Goal: Task Accomplishment & Management: Use online tool/utility

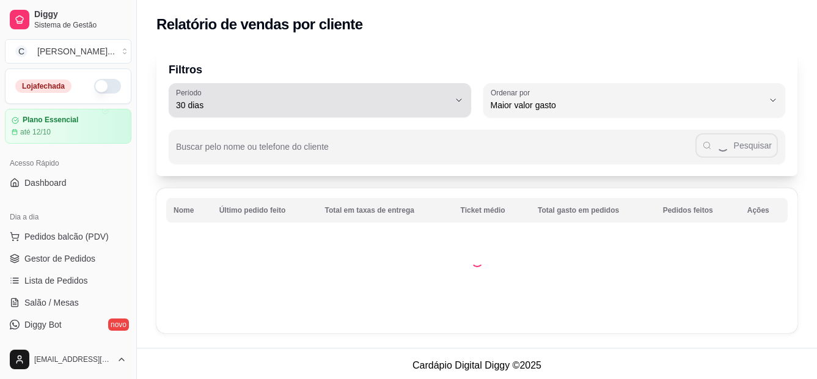
select select "30"
select select "HIGHEST_TOTAL_SPENT_WITH_ORDERS"
click at [365, 137] on div "Pesquisar" at bounding box center [477, 146] width 602 height 24
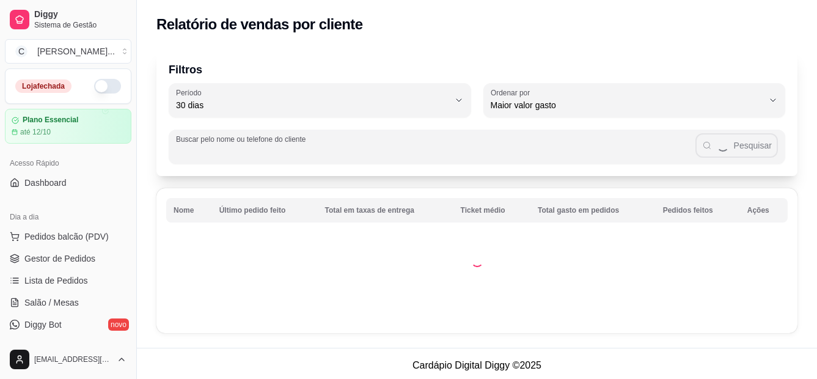
scroll to position [324, 0]
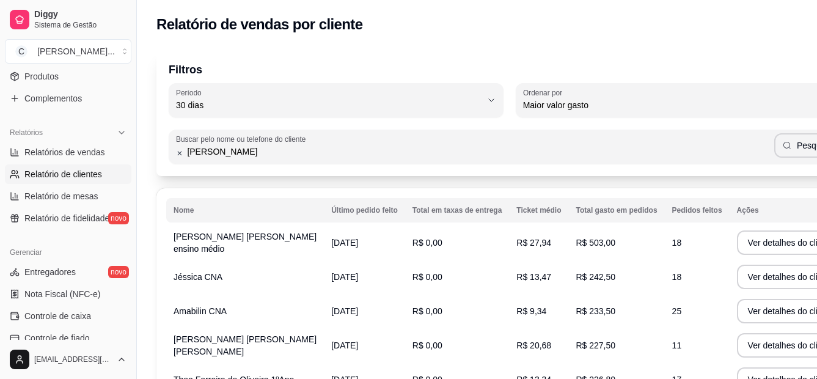
type input "[PERSON_NAME]"
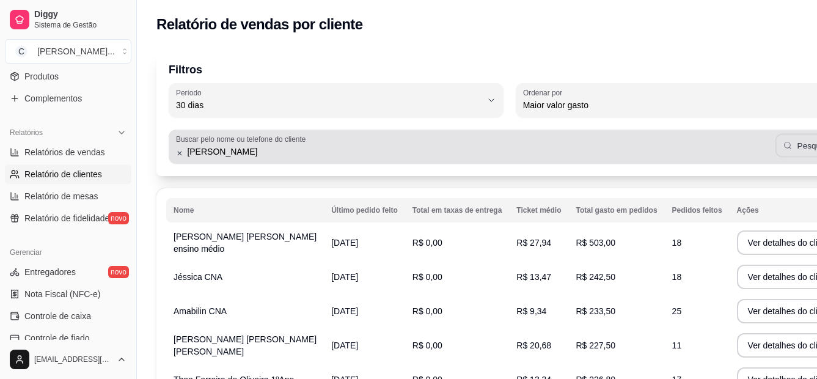
click at [775, 142] on button "Pesquisar" at bounding box center [808, 146] width 67 height 24
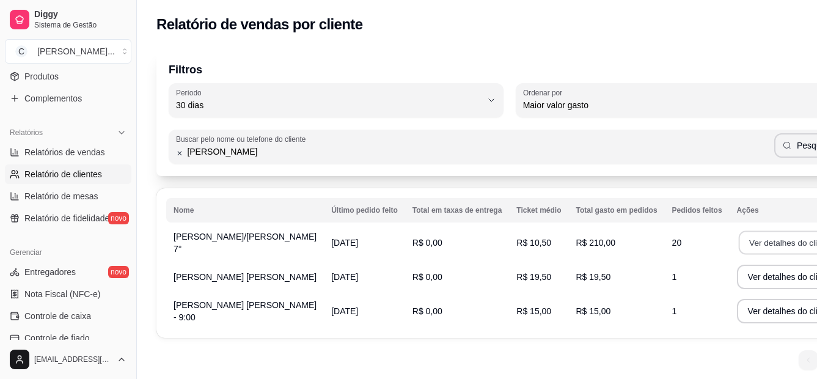
click at [738, 246] on button "Ver detalhes do cliente" at bounding box center [790, 243] width 105 height 24
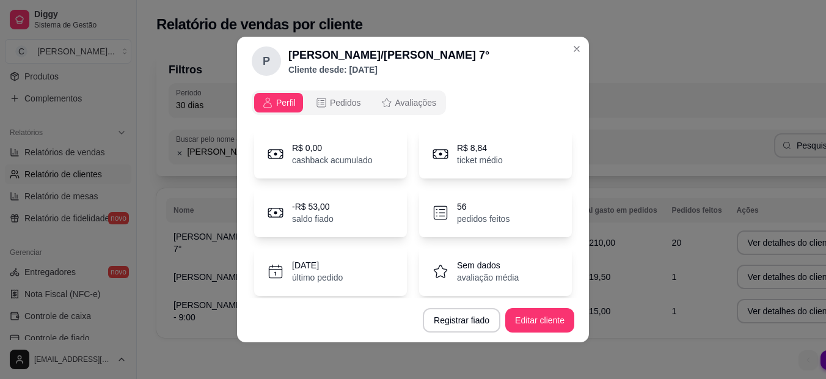
click at [266, 100] on icon "opções" at bounding box center [268, 103] width 12 height 12
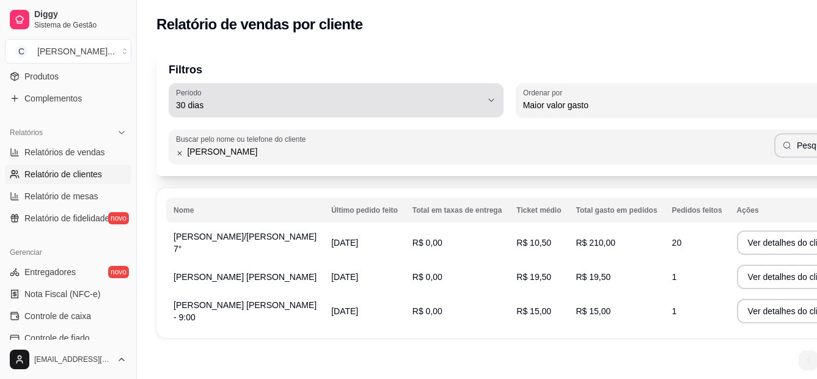
click at [321, 95] on div "30 dias" at bounding box center [329, 100] width 306 height 24
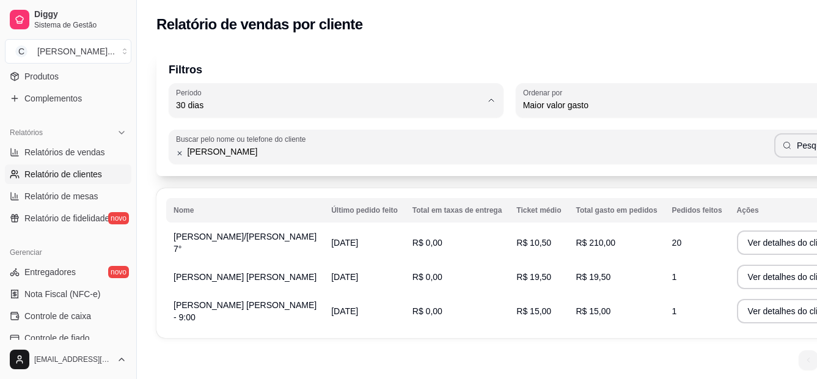
click at [277, 214] on span "30 dias" at bounding box center [314, 214] width 260 height 12
type input "0"
select select "0"
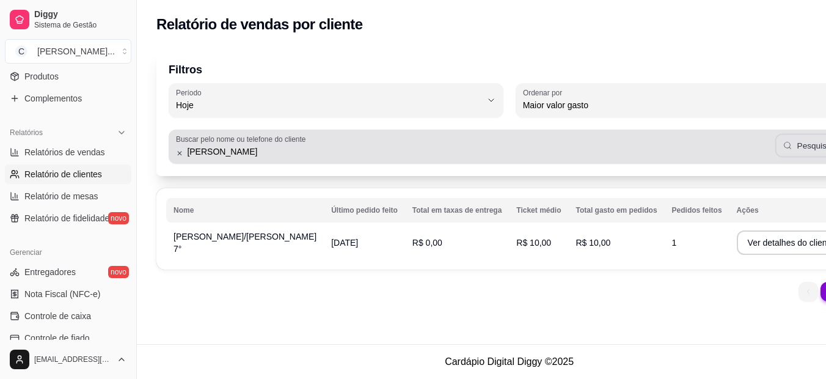
click at [775, 149] on button "Pesquisar" at bounding box center [808, 146] width 67 height 24
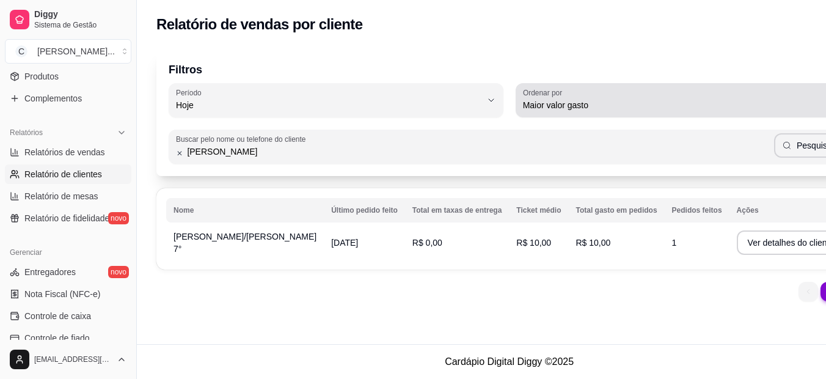
click at [608, 103] on span "Maior valor gasto" at bounding box center [676, 105] width 306 height 12
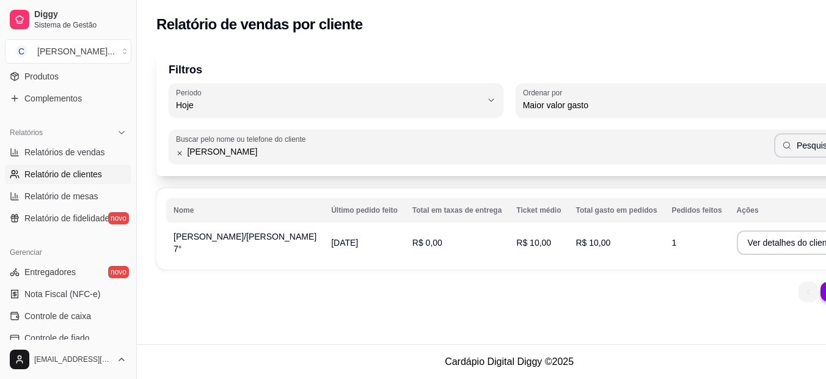
click at [599, 155] on span "Maior ticket médio" at bounding box center [635, 154] width 264 height 12
type input "HIGHEST_AVERAGE_TICKET"
select select "HIGHEST_AVERAGE_TICKET"
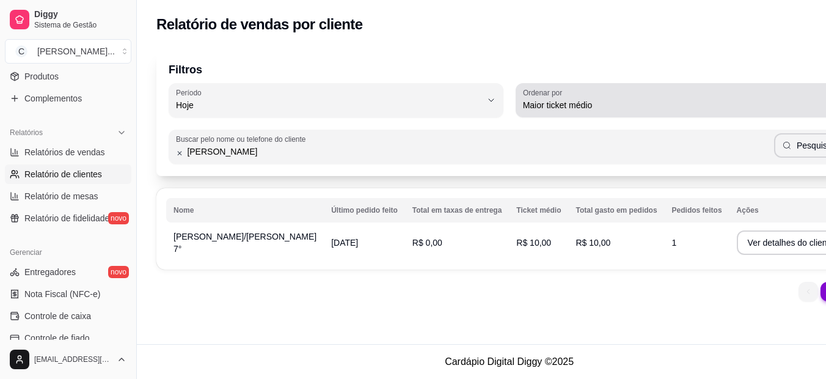
click at [654, 101] on span "Maior ticket médio" at bounding box center [676, 105] width 306 height 12
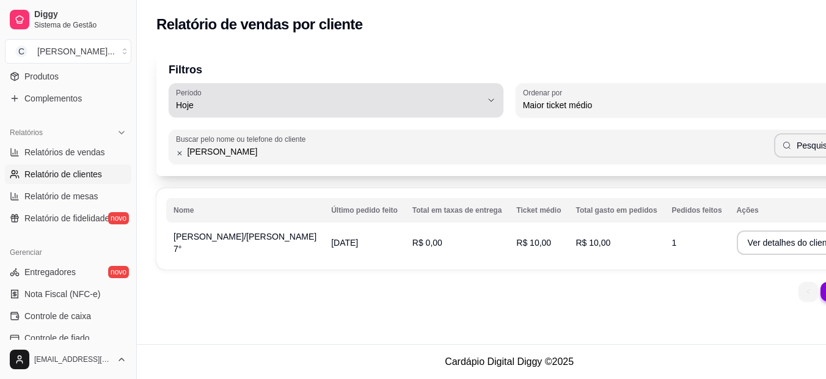
click at [440, 105] on span "Hoje" at bounding box center [329, 105] width 306 height 12
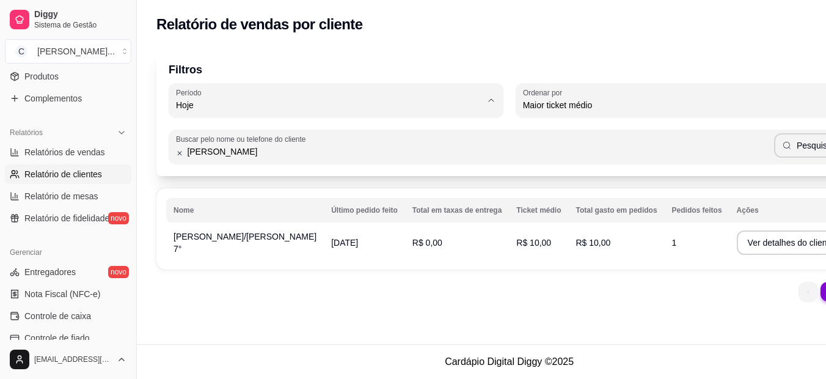
click at [273, 220] on span "30 dias" at bounding box center [316, 214] width 264 height 12
type input "30"
select select "30"
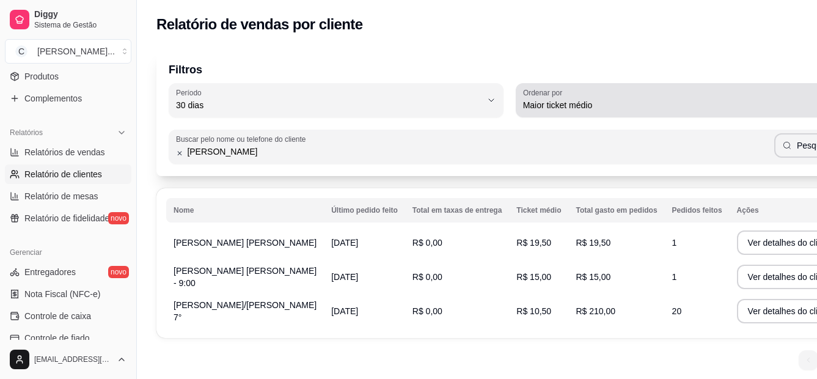
click at [577, 109] on span "Maior ticket médio" at bounding box center [676, 105] width 306 height 12
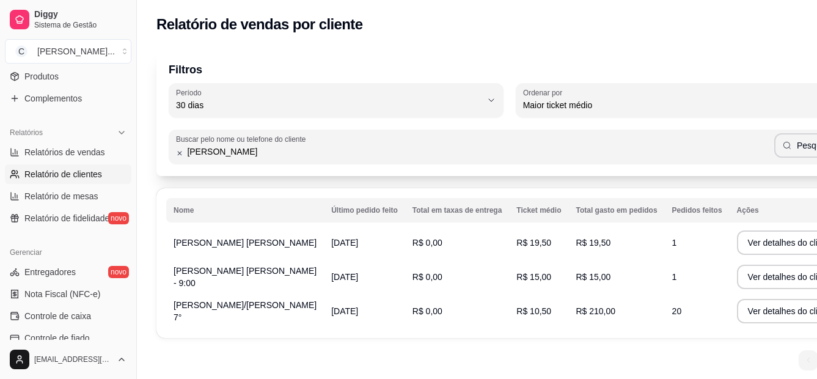
click at [566, 128] on li "Maior número de pedidos" at bounding box center [634, 134] width 280 height 19
type input "HIGHEST_ORDER_COUNT"
select select "HIGHEST_ORDER_COUNT"
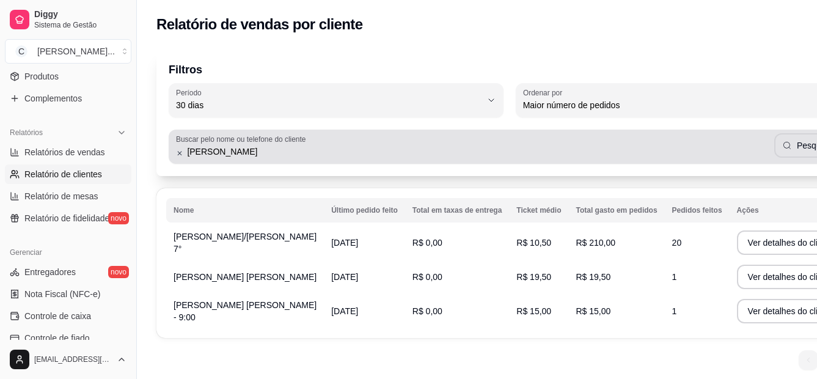
click at [178, 153] on icon at bounding box center [179, 153] width 7 height 9
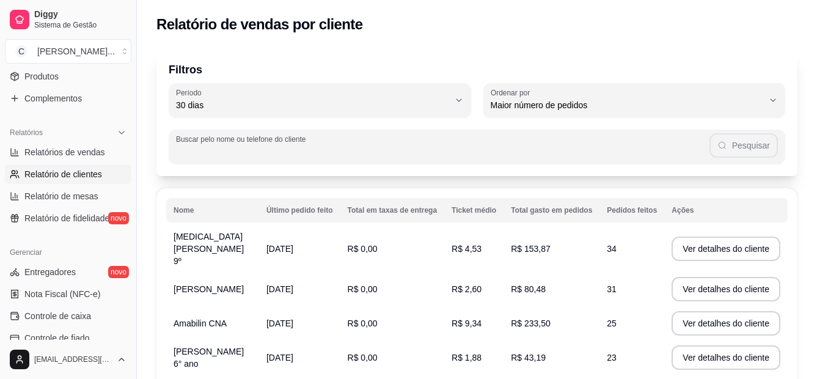
drag, startPoint x: 131, startPoint y: 227, endPoint x: 152, endPoint y: 230, distance: 20.4
click at [152, 230] on div "Diggy Sistema de Gestão C Cantina Giuli ... Loja fechada Plano Essencial até 12…" at bounding box center [408, 354] width 817 height 708
drag, startPoint x: 132, startPoint y: 233, endPoint x: 158, endPoint y: 233, distance: 26.3
click at [158, 233] on div "Diggy Sistema de Gestão C Cantina Giuli ... Loja fechada Plano Essencial até 12…" at bounding box center [408, 354] width 817 height 708
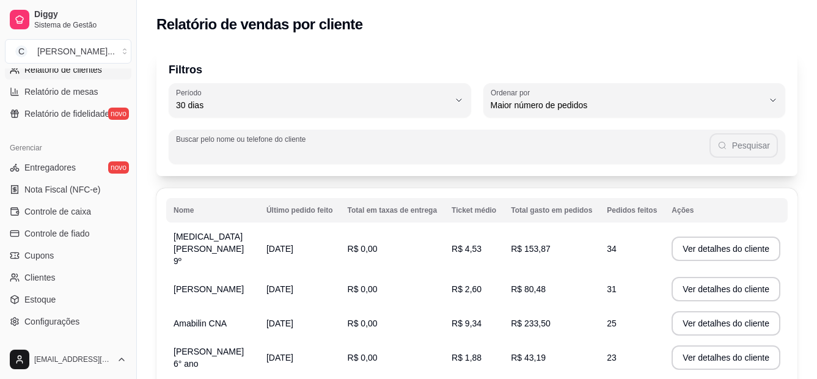
scroll to position [436, 0]
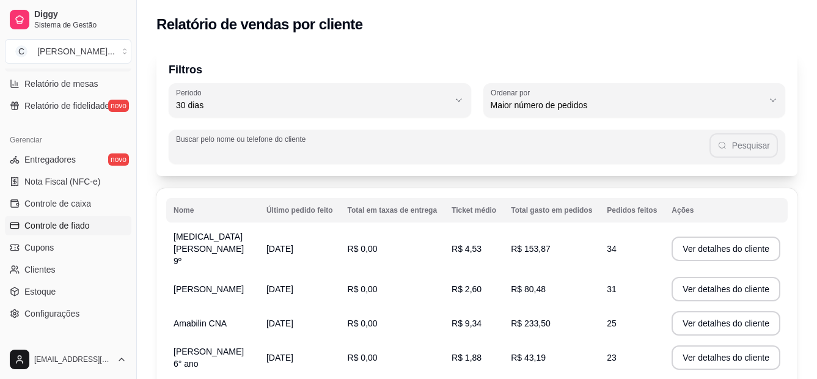
click at [89, 231] on link "Controle de fiado" at bounding box center [68, 226] width 126 height 20
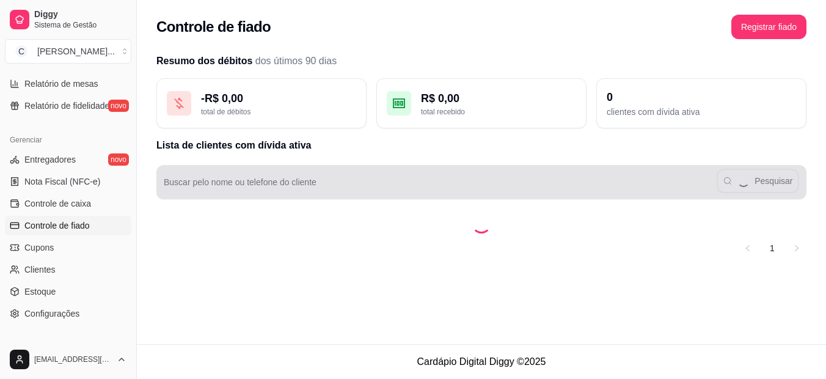
click at [248, 181] on input "Buscar pelo nome ou telefone do cliente" at bounding box center [440, 187] width 553 height 12
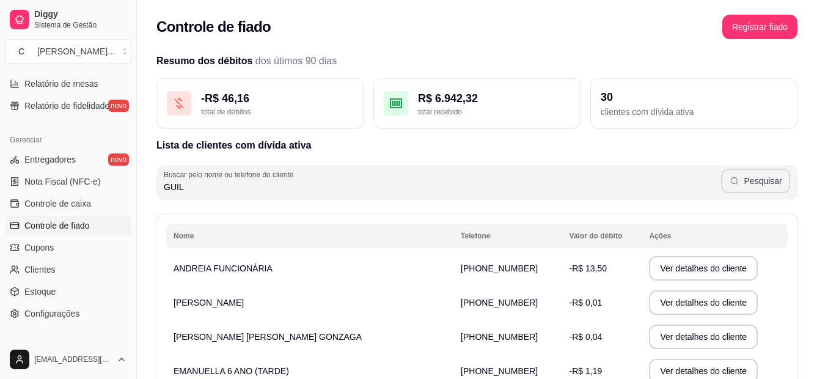
type input "GUIL"
click at [770, 188] on button "Pesquisar" at bounding box center [755, 181] width 69 height 24
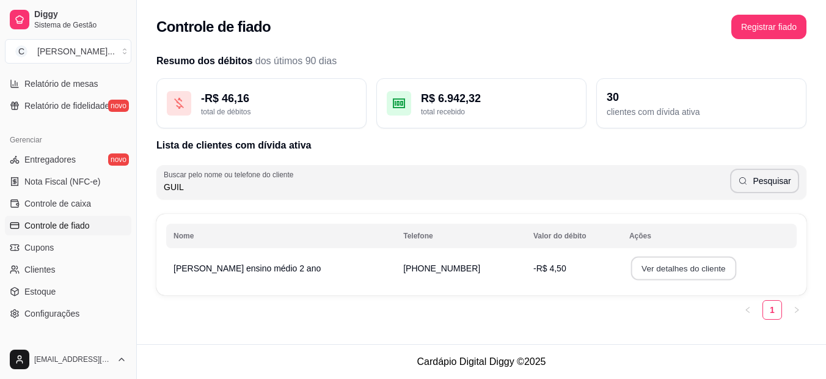
click at [659, 273] on button "Ver detalhes do cliente" at bounding box center [683, 269] width 105 height 24
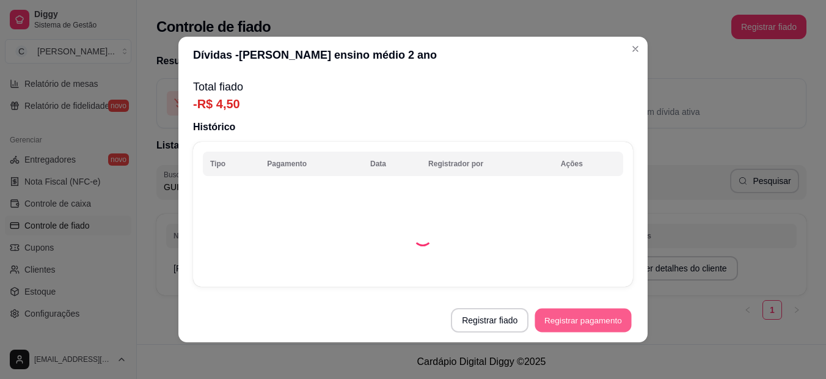
click at [574, 312] on button "Registrar pagamento" at bounding box center [583, 321] width 97 height 24
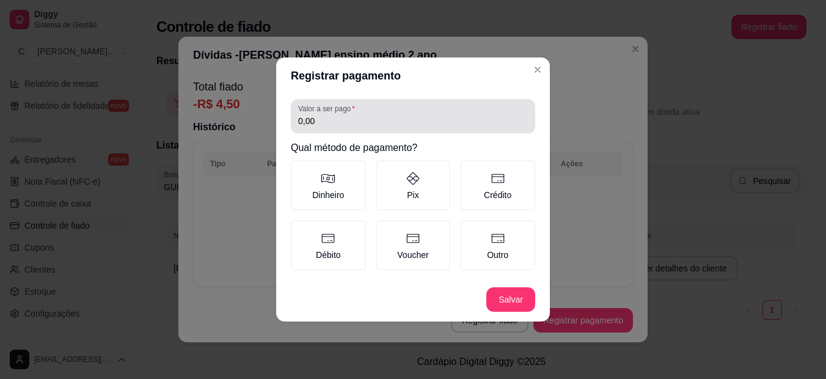
click at [349, 115] on input "0,00" at bounding box center [413, 121] width 230 height 12
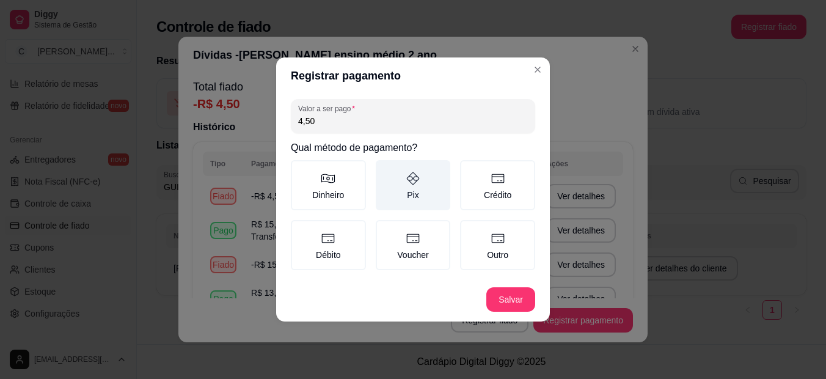
type input "4,50"
click at [398, 173] on label "Pix" at bounding box center [413, 185] width 75 height 50
click at [385, 169] on button "Pix" at bounding box center [380, 164] width 10 height 10
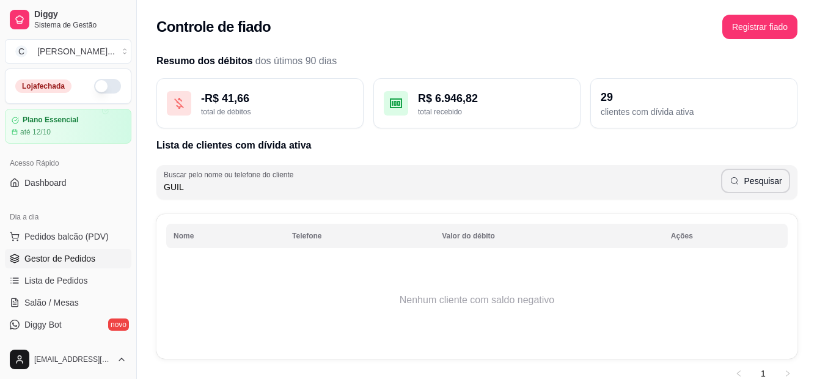
click at [60, 254] on span "Gestor de Pedidos" at bounding box center [59, 258] width 71 height 12
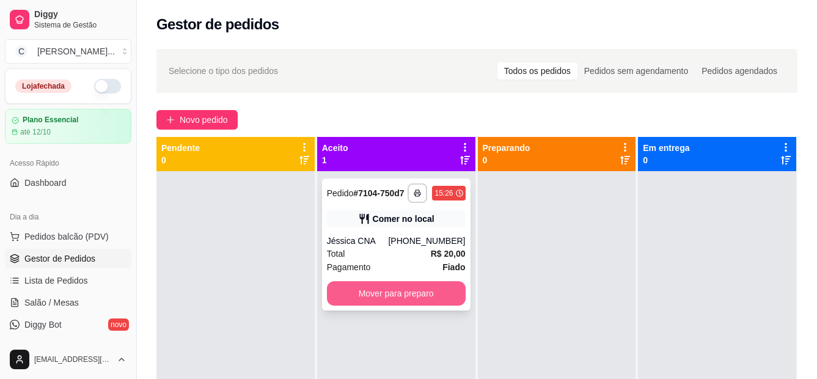
click at [413, 299] on button "Mover para preparo" at bounding box center [396, 293] width 139 height 24
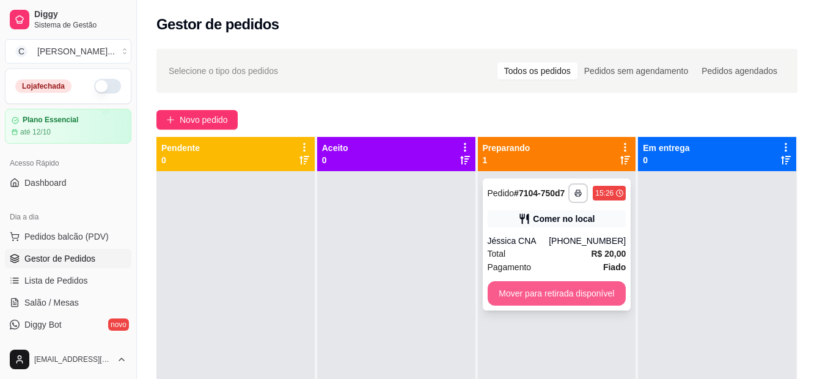
click at [530, 288] on button "Mover para retirada disponível" at bounding box center [557, 293] width 139 height 24
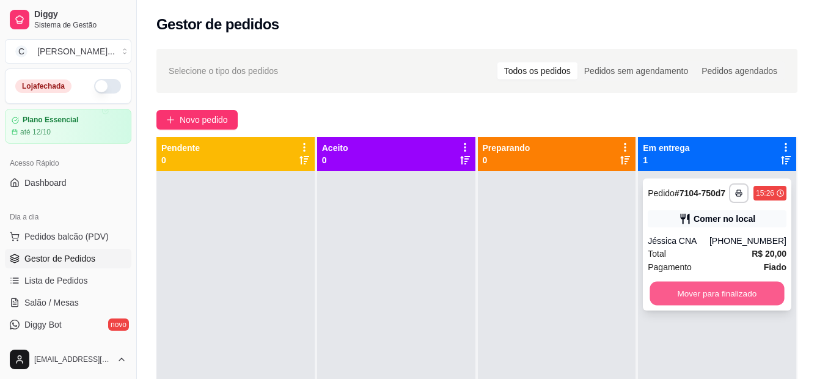
click at [690, 294] on button "Mover para finalizado" at bounding box center [717, 294] width 134 height 24
